Goal: Information Seeking & Learning: Learn about a topic

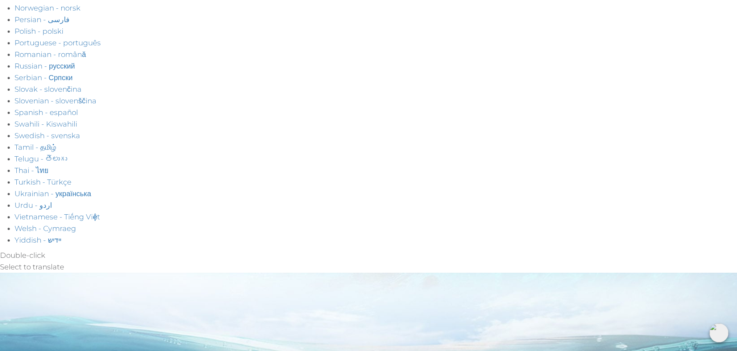
scroll to position [544, 0]
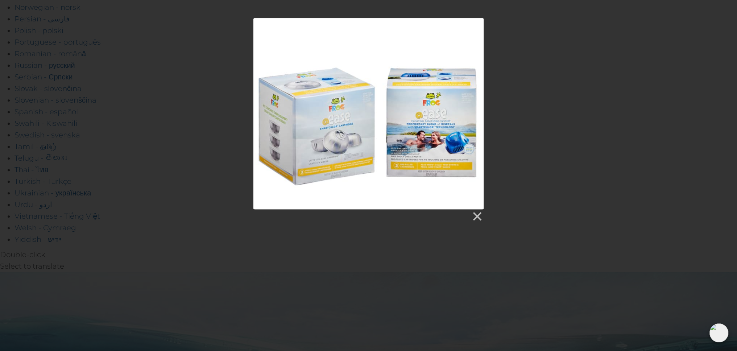
click at [366, 173] on div at bounding box center [368, 113] width 230 height 191
click at [476, 215] on link at bounding box center [476, 216] width 11 height 11
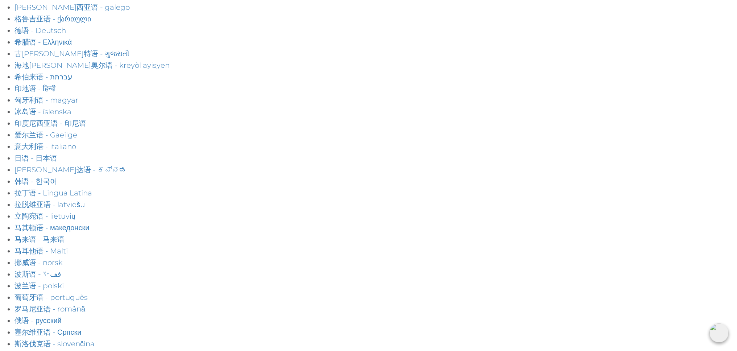
scroll to position [270, 0]
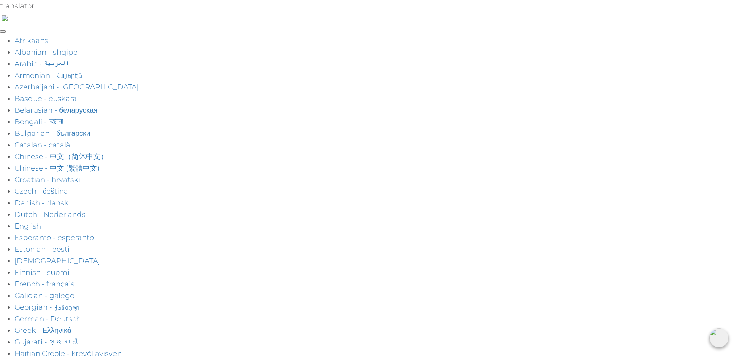
drag, startPoint x: 341, startPoint y: 95, endPoint x: 438, endPoint y: 97, distance: 97.5
copy h1 "FROG ® @ease"
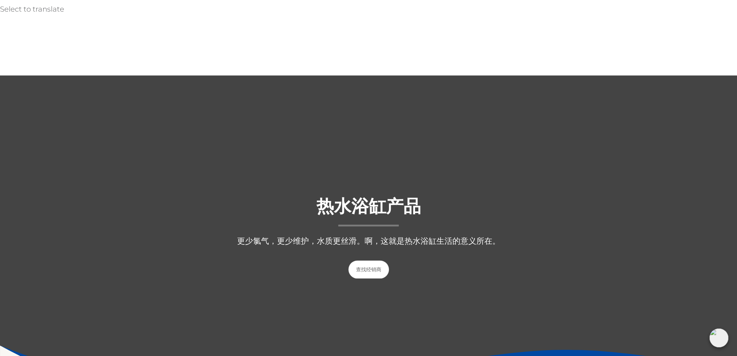
scroll to position [761, 0]
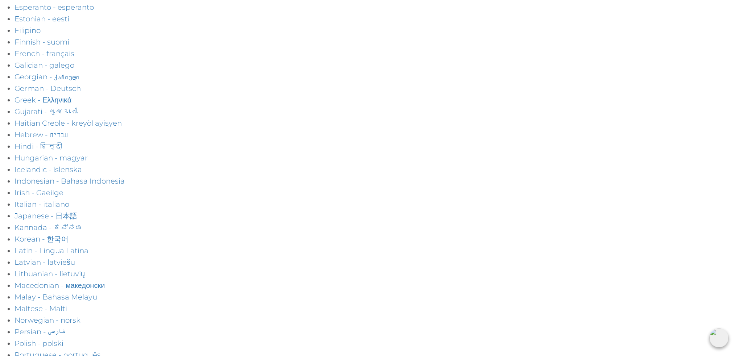
scroll to position [245, 0]
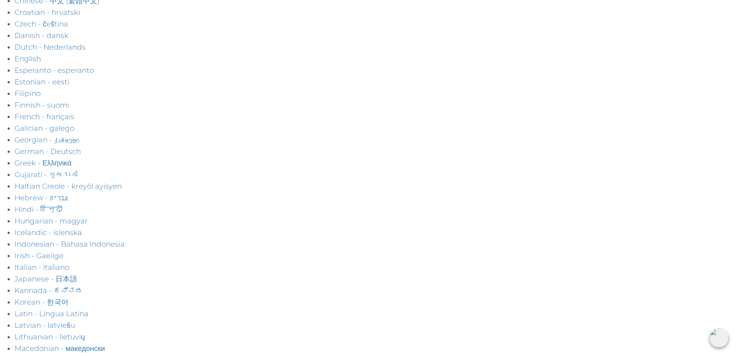
scroll to position [167, 0]
